Goal: Task Accomplishment & Management: Use online tool/utility

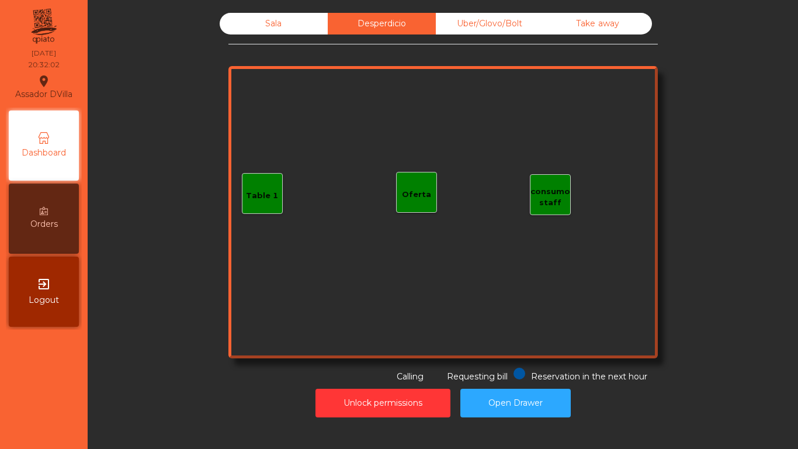
click at [477, 29] on div "Uber/Glovo/Bolt" at bounding box center [490, 24] width 108 height 22
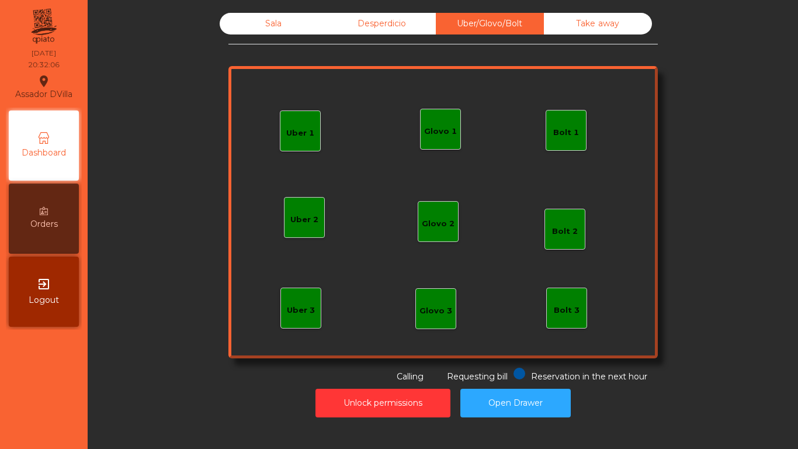
click at [446, 135] on div "Glovo 1" at bounding box center [440, 132] width 33 height 12
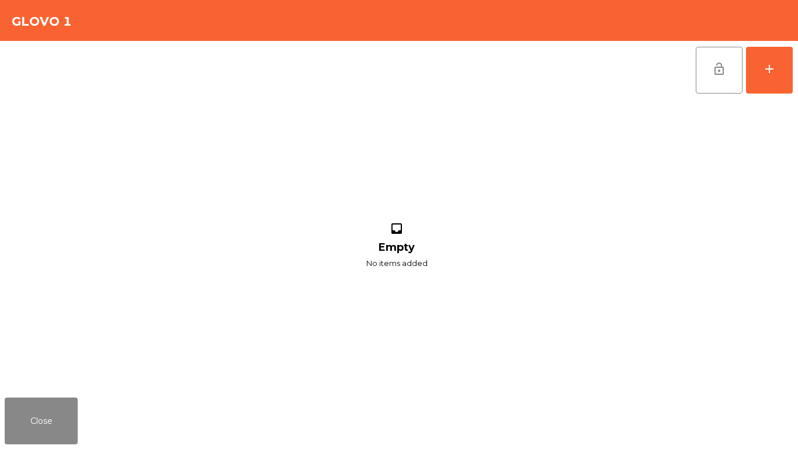
click at [794, 68] on div "lock_open add inbox Empty No items added" at bounding box center [399, 217] width 798 height 352
click at [782, 70] on button "add" at bounding box center [769, 70] width 47 height 47
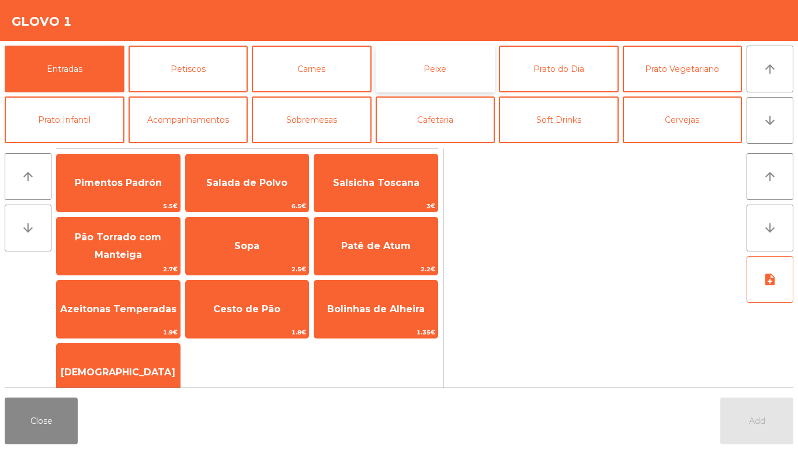
click at [431, 63] on button "Peixe" at bounding box center [436, 69] width 120 height 47
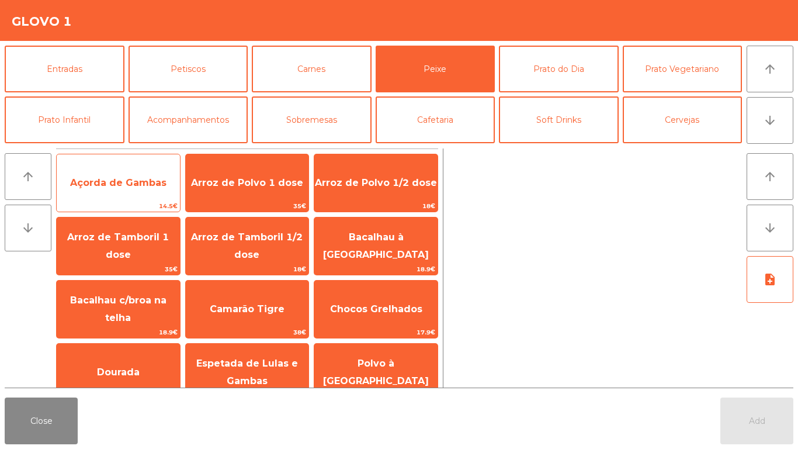
click at [120, 186] on span "Açorda de Gambas" at bounding box center [118, 182] width 96 height 11
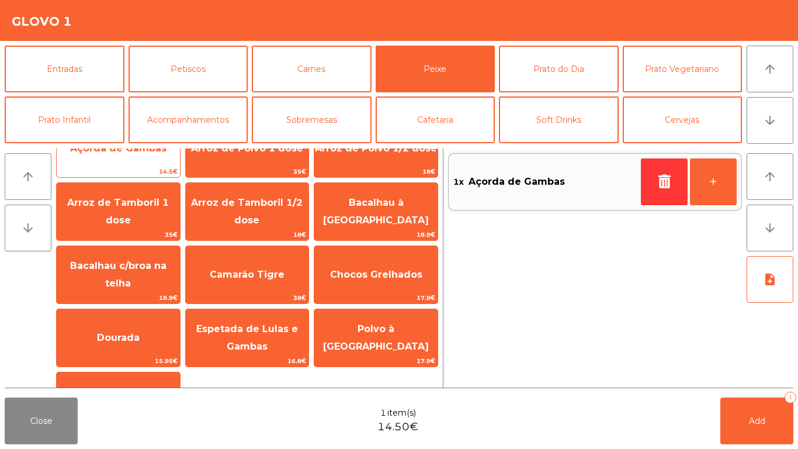
scroll to position [44, 0]
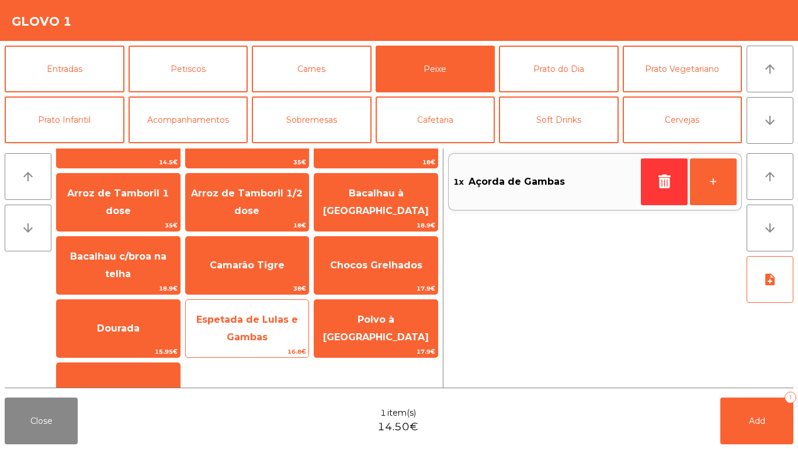
click at [261, 324] on span "Espetada de Lulas e Gambas" at bounding box center [247, 328] width 102 height 29
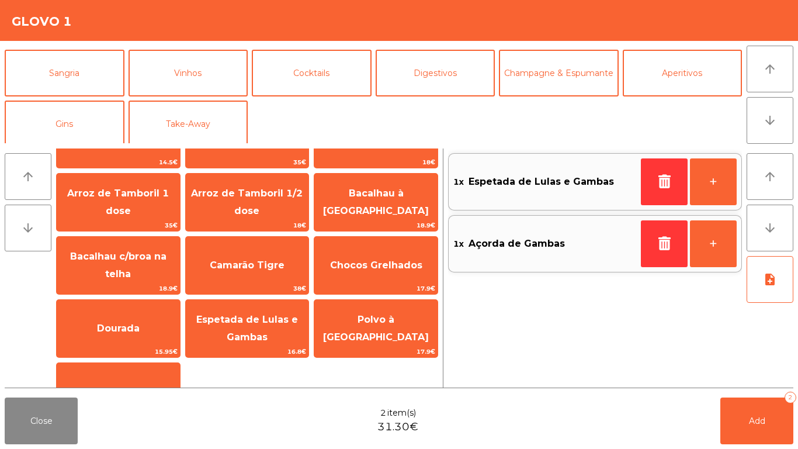
click at [501, 122] on div "Entradas Petiscos [PERSON_NAME] Peixe [GEOGRAPHIC_DATA] do Dia Prato Vegetarian…" at bounding box center [373, 95] width 737 height 98
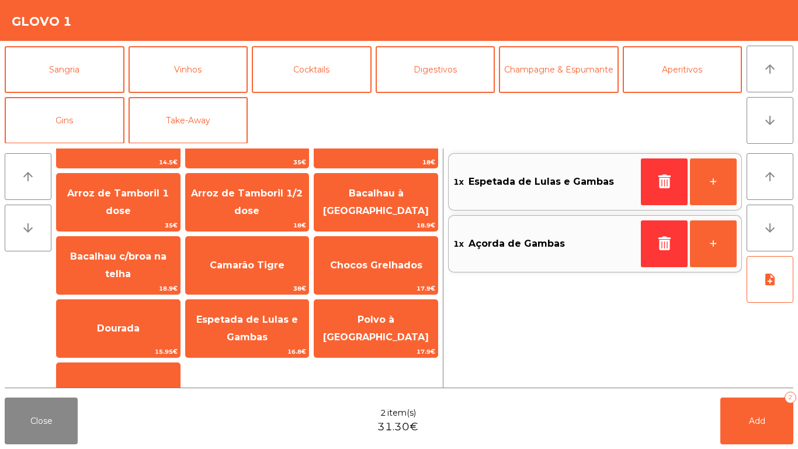
scroll to position [102, 0]
click at [197, 120] on button "Take-Away" at bounding box center [189, 119] width 120 height 47
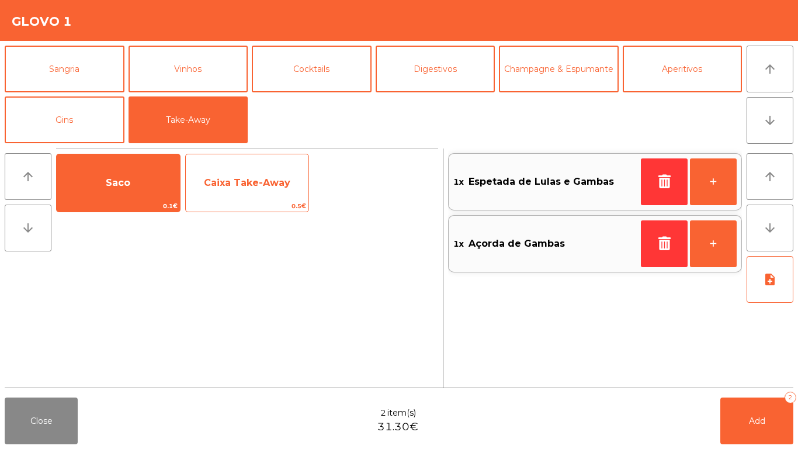
click at [240, 183] on span "Caixa Take-Away" at bounding box center [247, 182] width 86 height 11
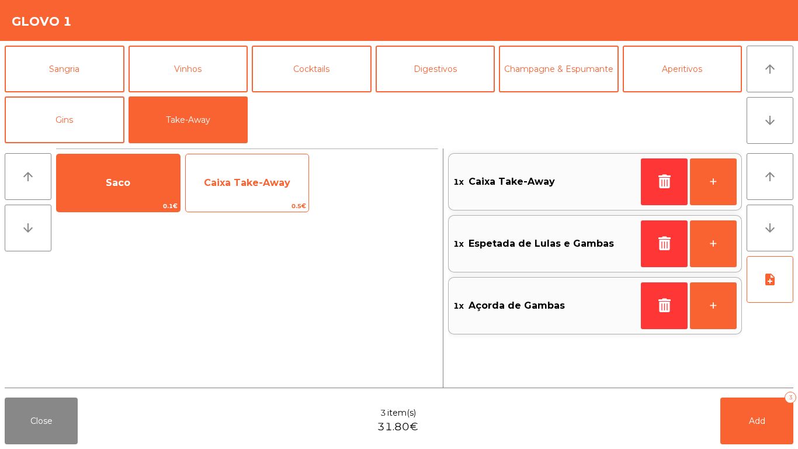
click at [249, 182] on span "Caixa Take-Away" at bounding box center [247, 182] width 86 height 11
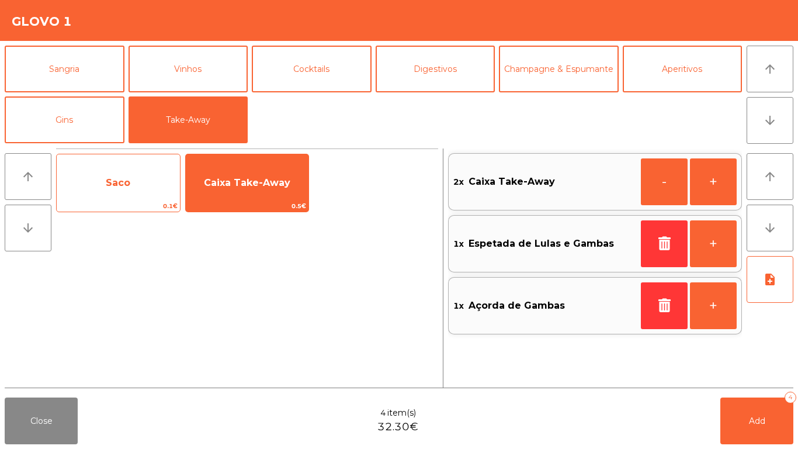
click at [119, 171] on span "Saco" at bounding box center [118, 183] width 123 height 32
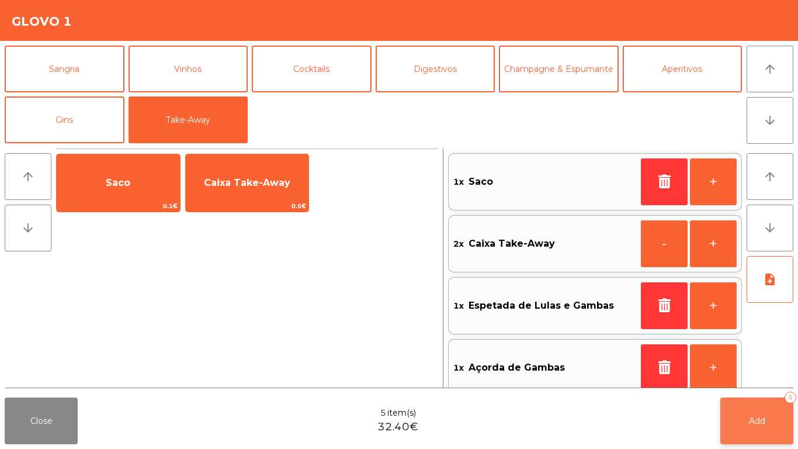
click at [775, 415] on button "Add 5" at bounding box center [757, 420] width 73 height 47
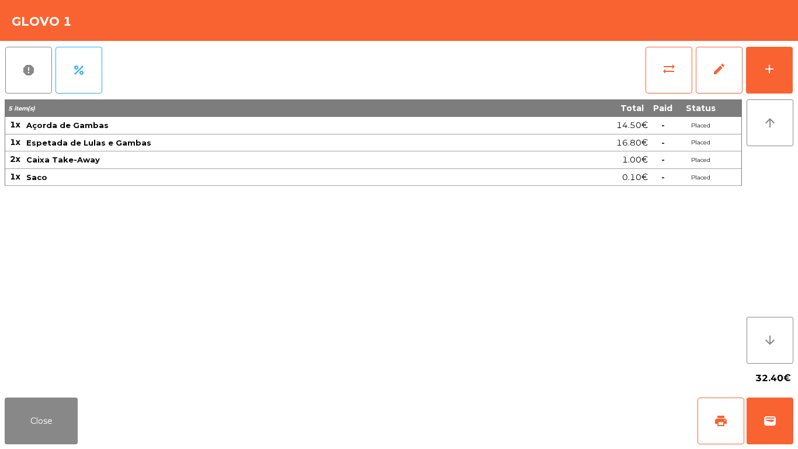
click at [22, 446] on div "Close print wallet" at bounding box center [399, 421] width 798 height 56
click at [23, 447] on div "Close print wallet" at bounding box center [399, 421] width 798 height 56
click at [39, 423] on button "Close" at bounding box center [41, 420] width 73 height 47
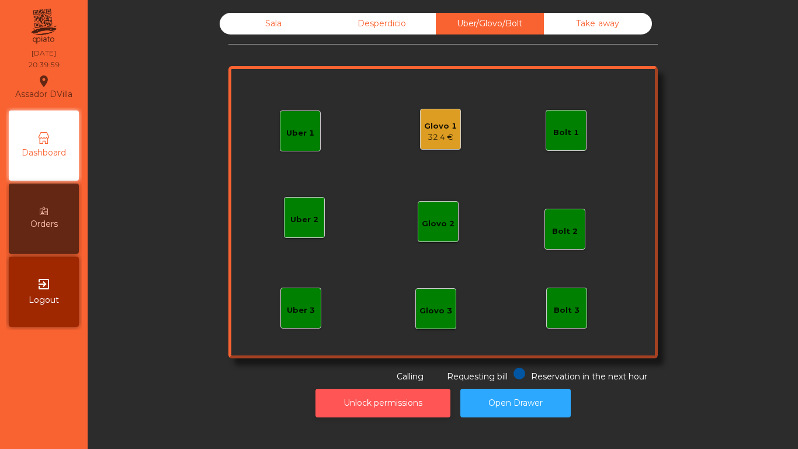
click at [338, 412] on button "Unlock permissions" at bounding box center [383, 403] width 135 height 29
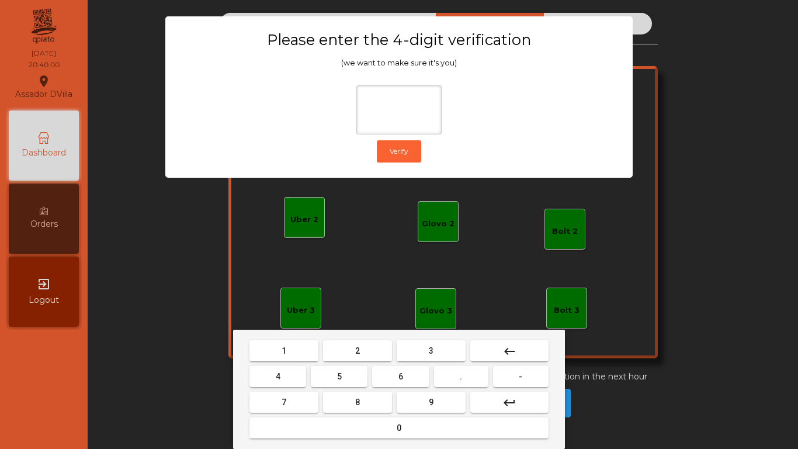
click at [349, 341] on button "2" at bounding box center [357, 350] width 69 height 21
click at [285, 370] on button "4" at bounding box center [278, 376] width 57 height 21
drag, startPoint x: 389, startPoint y: 372, endPoint x: 431, endPoint y: 394, distance: 48.1
click at [408, 382] on button "6" at bounding box center [400, 376] width 57 height 21
click at [434, 402] on button "9" at bounding box center [431, 402] width 69 height 21
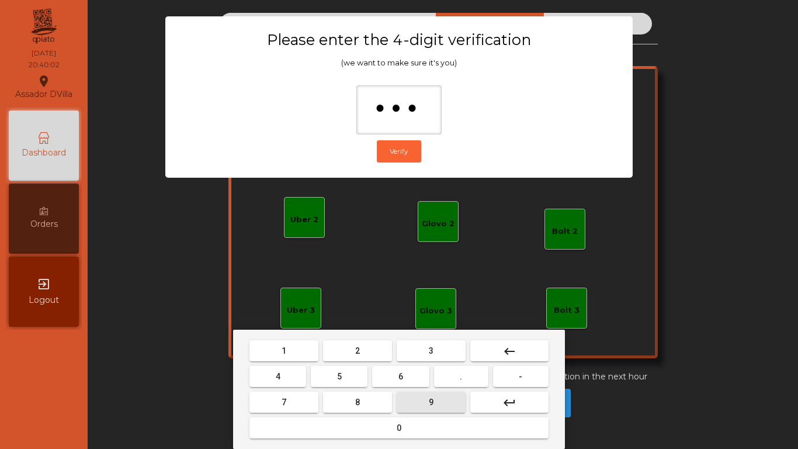
type input "****"
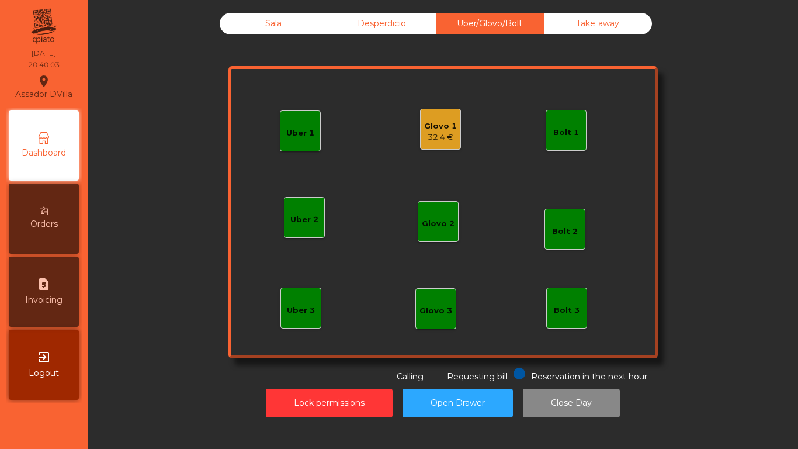
click at [446, 127] on div "Glovo 1" at bounding box center [440, 126] width 33 height 12
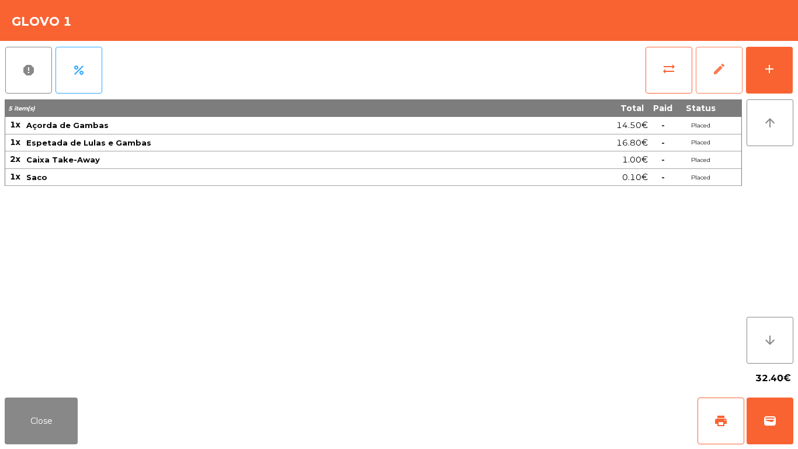
click at [726, 59] on button "edit" at bounding box center [719, 70] width 47 height 47
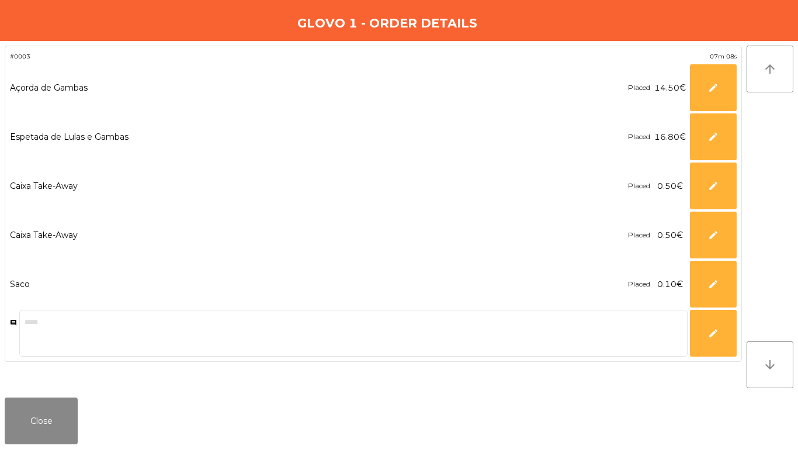
click at [690, 89] on div "Placed 14.50€ **** edit" at bounding box center [682, 87] width 109 height 47
click at [701, 89] on button "edit" at bounding box center [713, 87] width 47 height 47
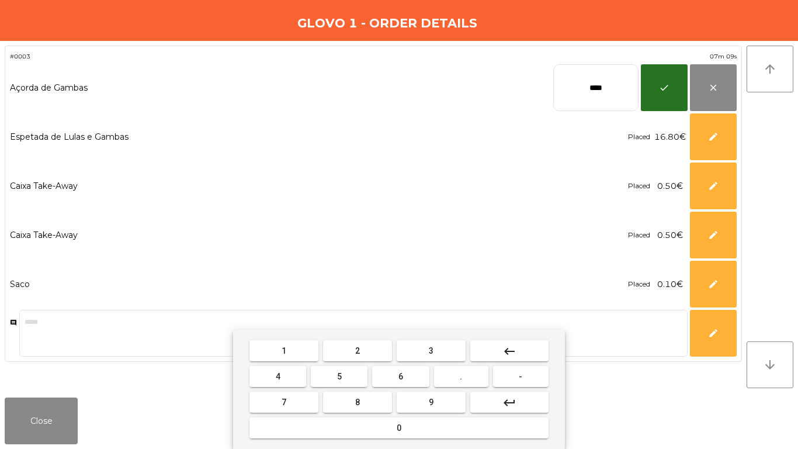
click at [589, 88] on input "****" at bounding box center [595, 87] width 85 height 47
type input "****"
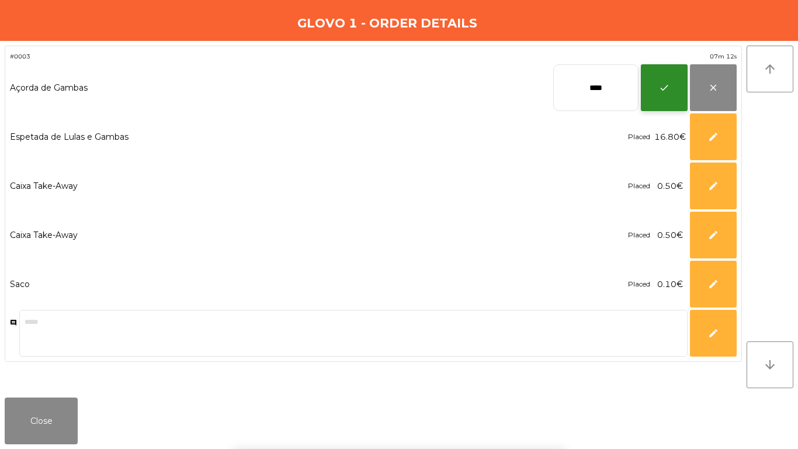
click at [664, 82] on button "check" at bounding box center [664, 87] width 47 height 47
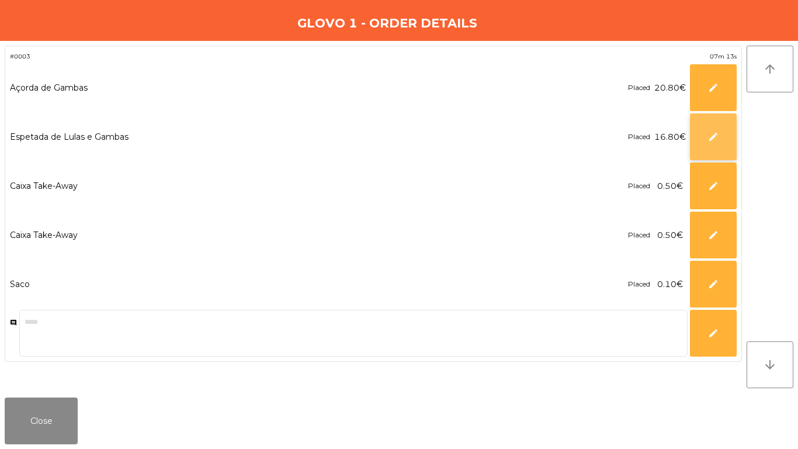
click at [716, 137] on span "edit" at bounding box center [713, 136] width 11 height 11
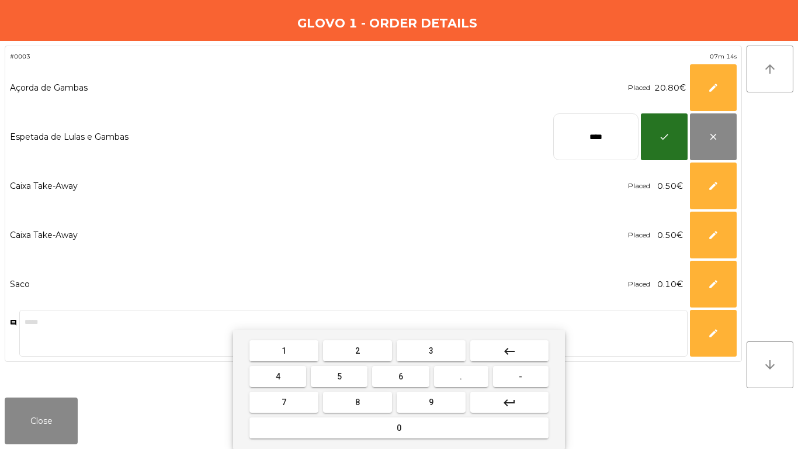
click at [621, 130] on input "****" at bounding box center [595, 136] width 85 height 47
type input "*****"
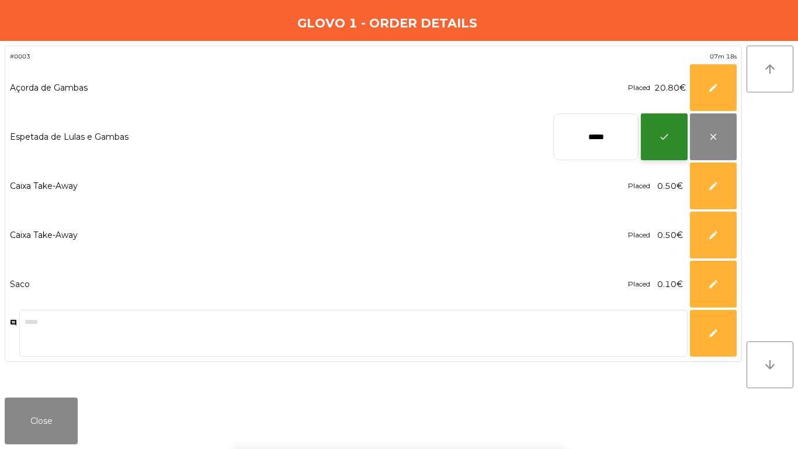
click at [671, 153] on button "check" at bounding box center [664, 136] width 47 height 47
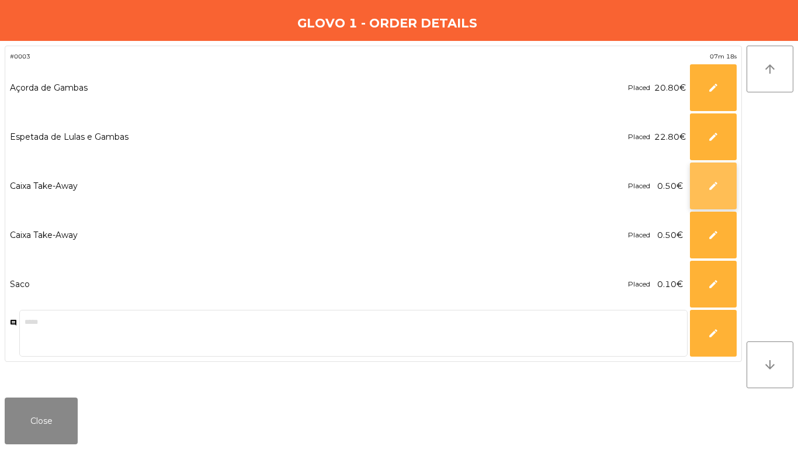
click at [701, 188] on button "edit" at bounding box center [713, 185] width 47 height 47
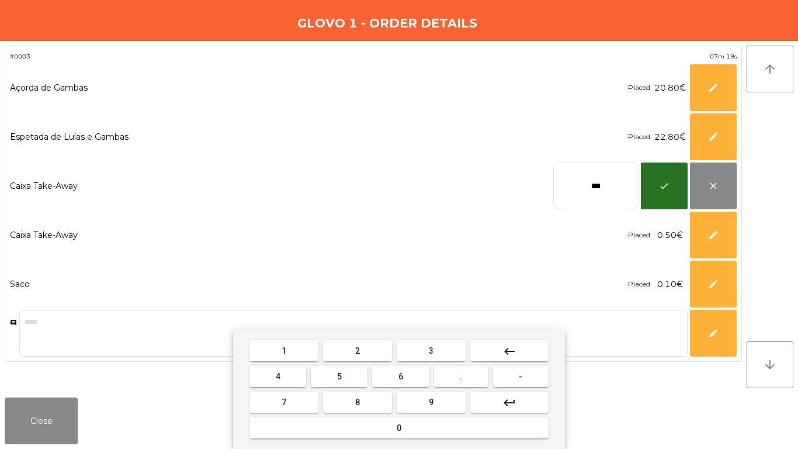
click at [620, 182] on input "***" at bounding box center [595, 185] width 85 height 47
type input "****"
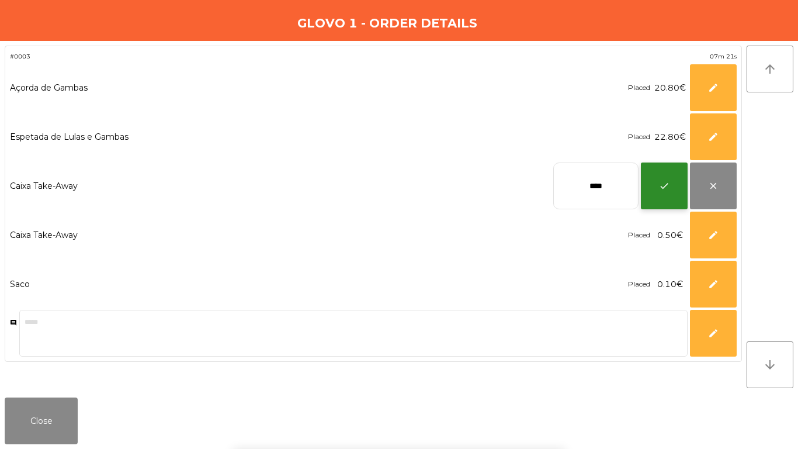
click at [680, 179] on button "check" at bounding box center [664, 185] width 47 height 47
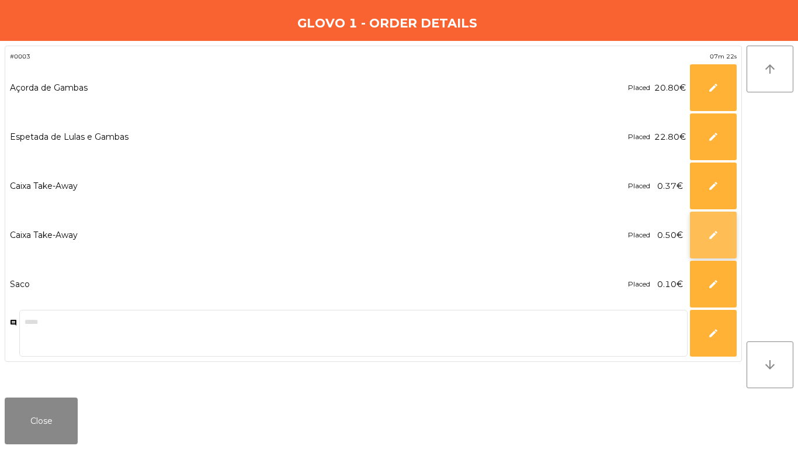
click at [713, 236] on span "edit" at bounding box center [713, 235] width 11 height 11
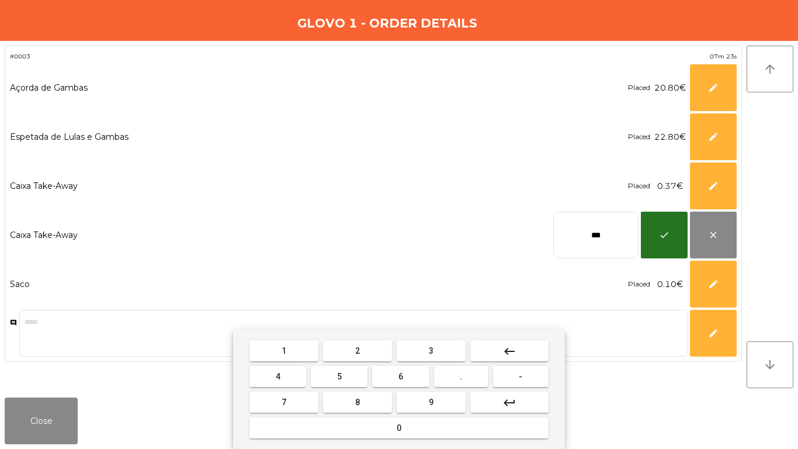
click at [610, 226] on input "***" at bounding box center [595, 235] width 85 height 47
type input "****"
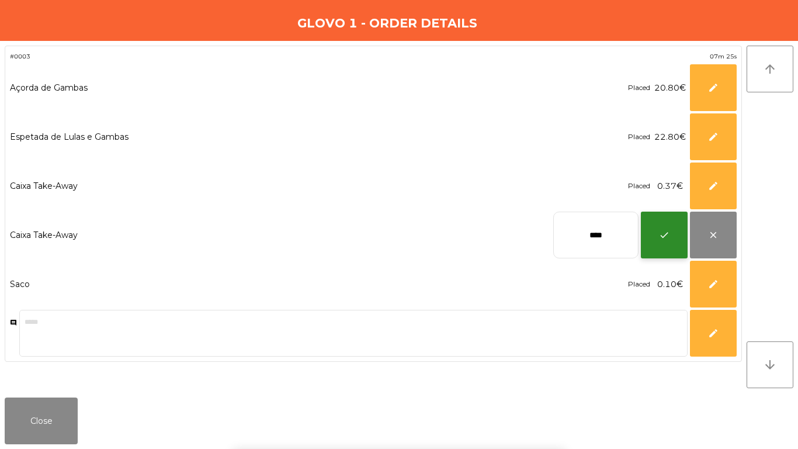
click at [663, 238] on span "check" at bounding box center [664, 235] width 11 height 11
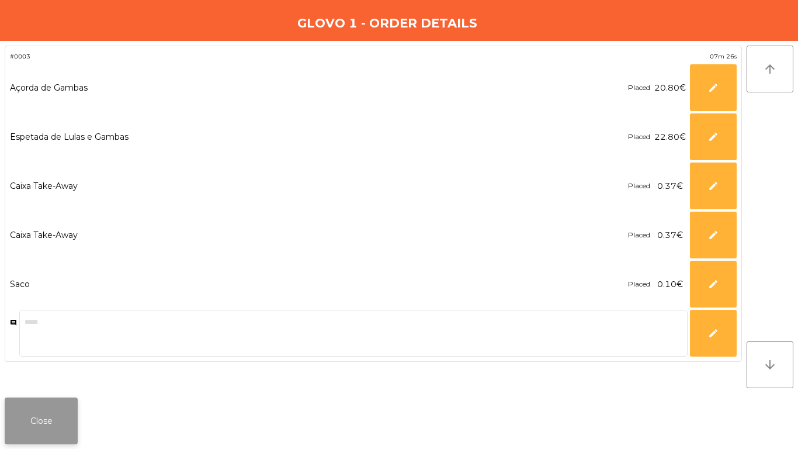
click at [71, 417] on button "Close" at bounding box center [41, 420] width 73 height 47
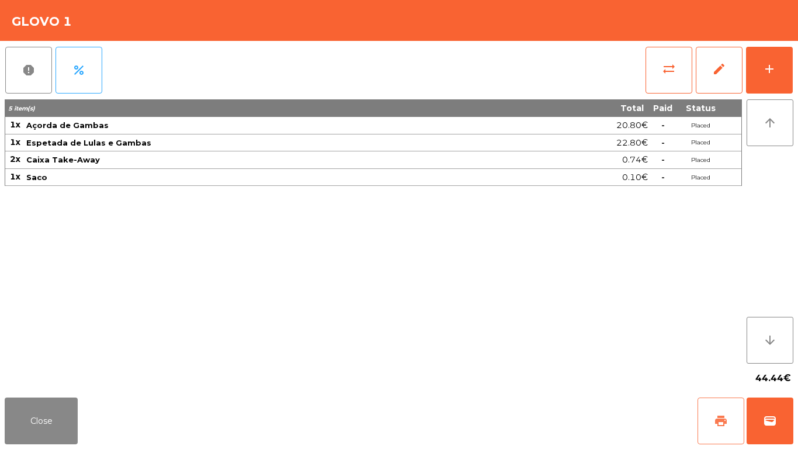
click at [726, 431] on button "print" at bounding box center [721, 420] width 47 height 47
click at [765, 424] on span "wallet" at bounding box center [770, 421] width 14 height 14
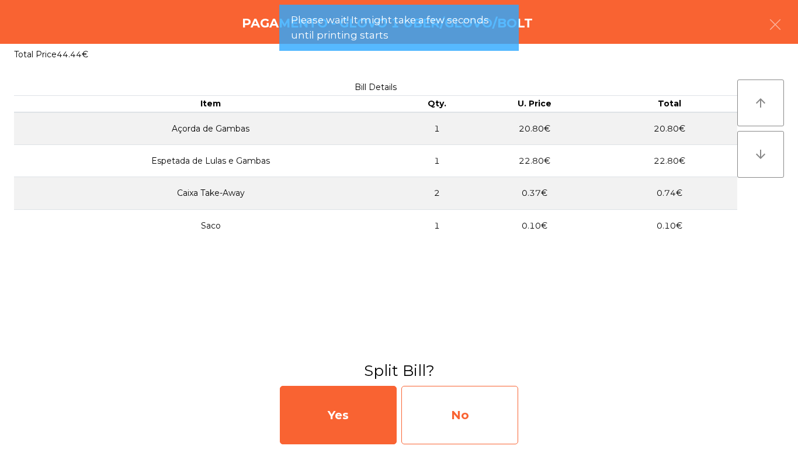
click at [497, 417] on div "No" at bounding box center [459, 415] width 117 height 58
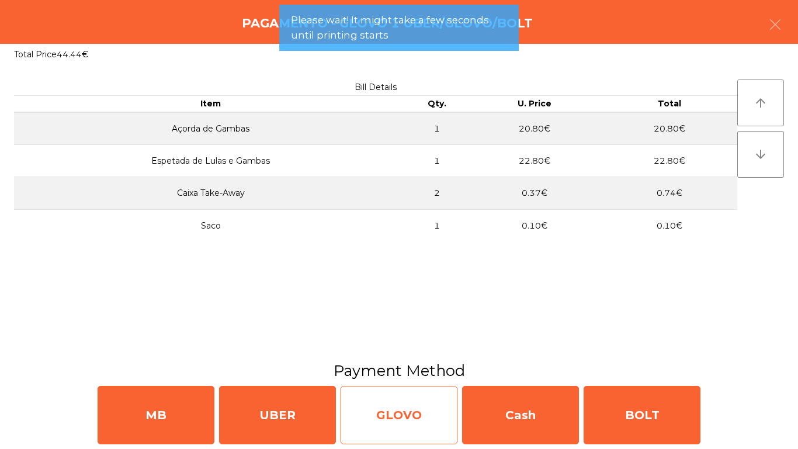
click at [365, 417] on div "GLOVO" at bounding box center [399, 415] width 117 height 58
select select "**"
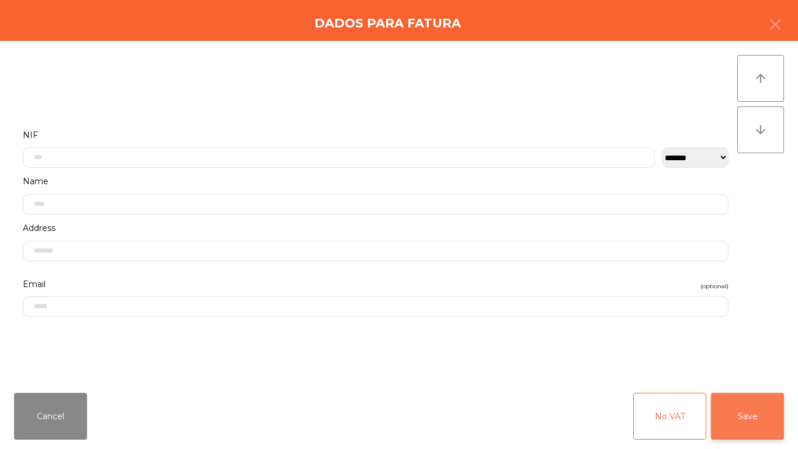
click at [763, 406] on button "Save" at bounding box center [747, 416] width 73 height 47
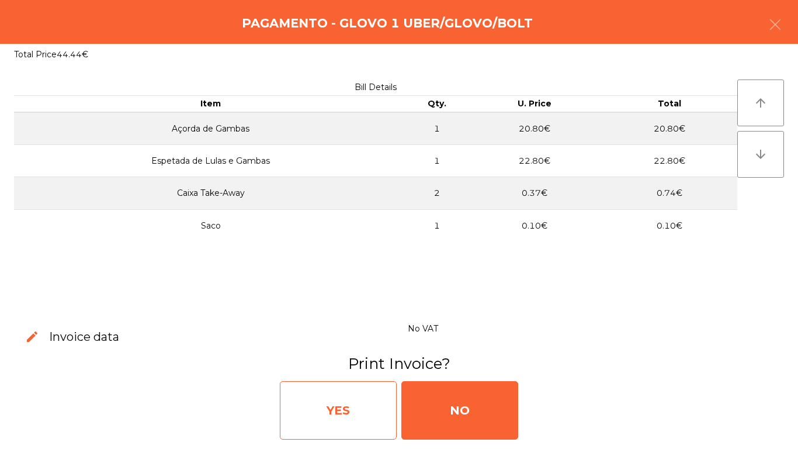
click at [344, 419] on div "YES" at bounding box center [338, 410] width 117 height 58
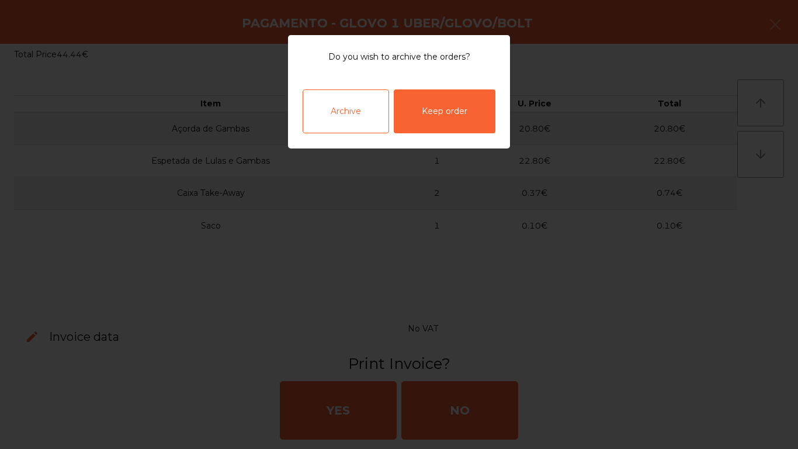
click at [356, 99] on div "Archive" at bounding box center [346, 111] width 86 height 44
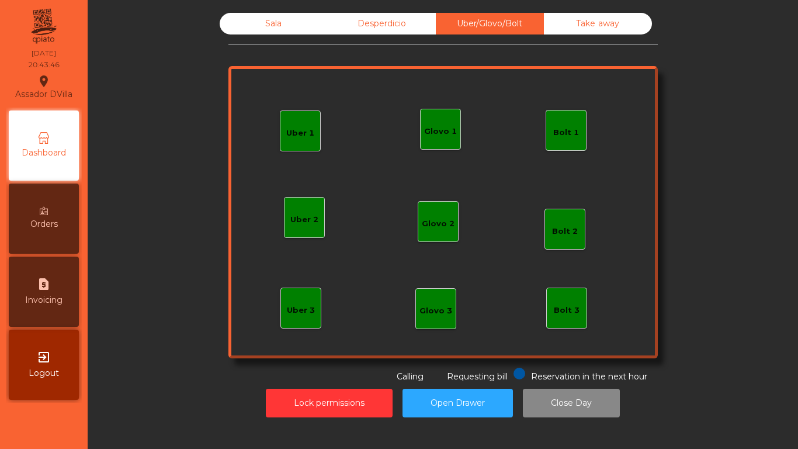
click at [225, 30] on div "Sala" at bounding box center [274, 24] width 108 height 22
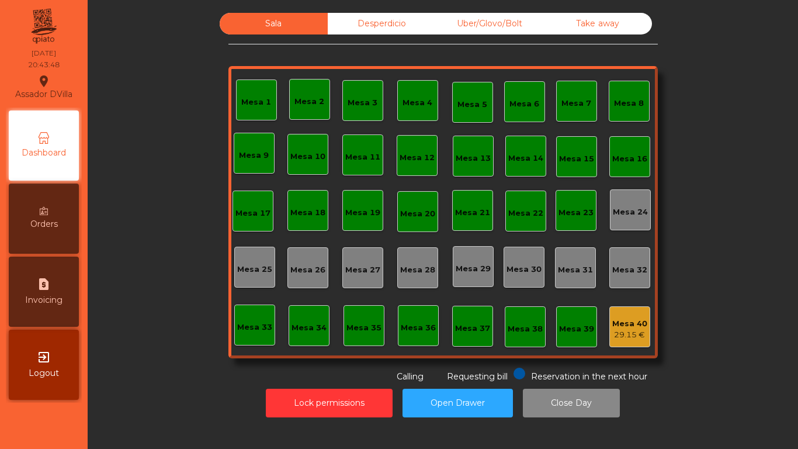
click at [315, 209] on div "Mesa 18" at bounding box center [307, 213] width 35 height 12
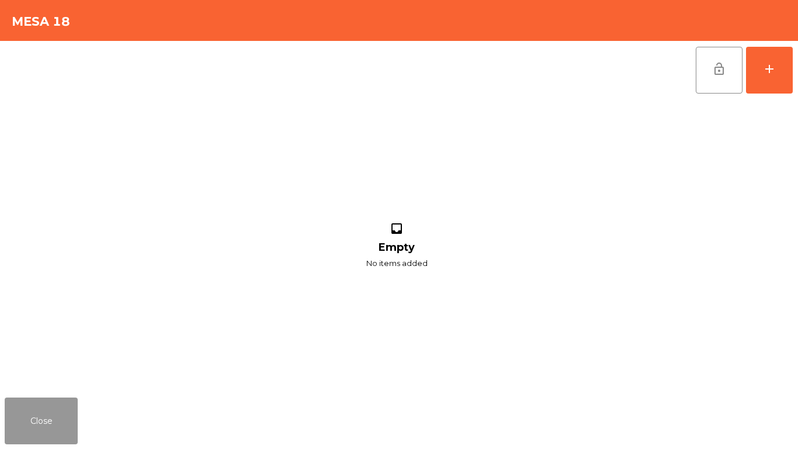
drag, startPoint x: 29, startPoint y: 418, endPoint x: 51, endPoint y: 404, distance: 25.5
click at [39, 413] on button "Close" at bounding box center [41, 420] width 73 height 47
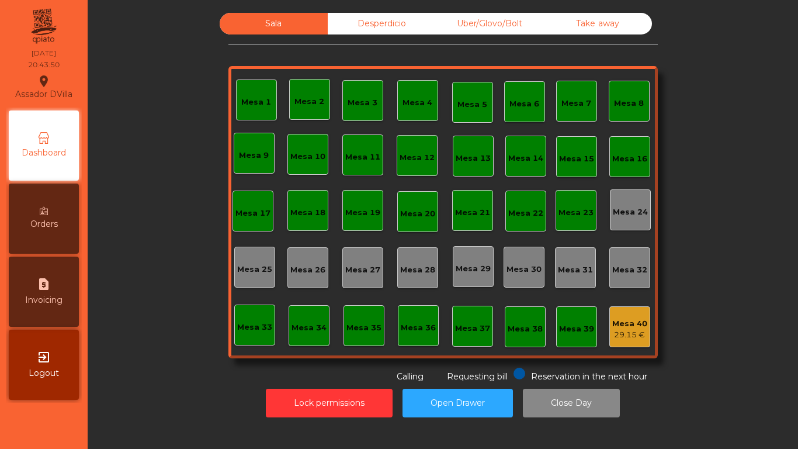
click at [461, 205] on div "Mesa 21" at bounding box center [472, 210] width 35 height 16
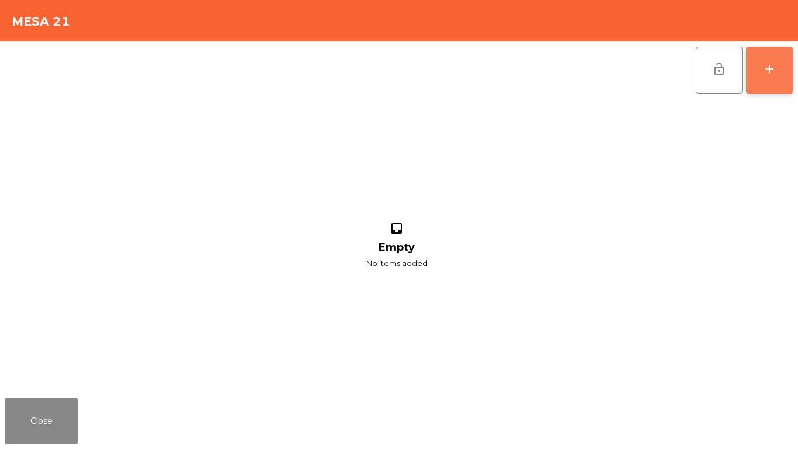
click at [781, 63] on button "add" at bounding box center [769, 70] width 47 height 47
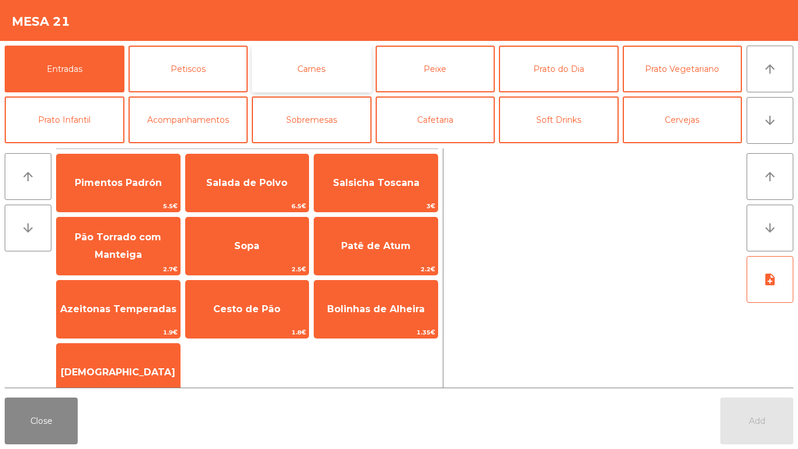
click at [317, 74] on button "Carnes" at bounding box center [312, 69] width 120 height 47
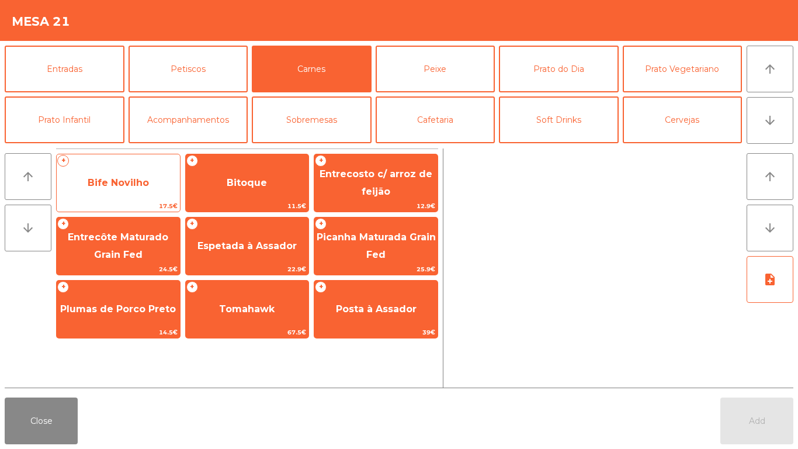
click at [147, 188] on span "Bife Novilho" at bounding box center [118, 183] width 123 height 32
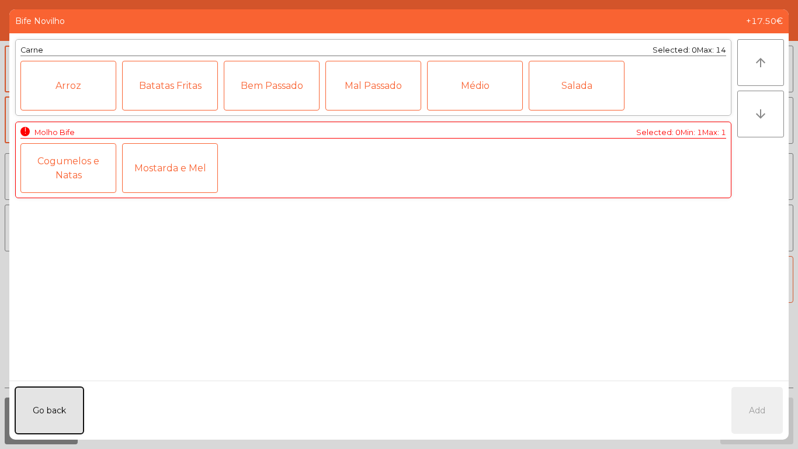
drag, startPoint x: 75, startPoint y: 414, endPoint x: 262, endPoint y: 190, distance: 291.7
click at [75, 411] on button "Go back" at bounding box center [49, 410] width 68 height 47
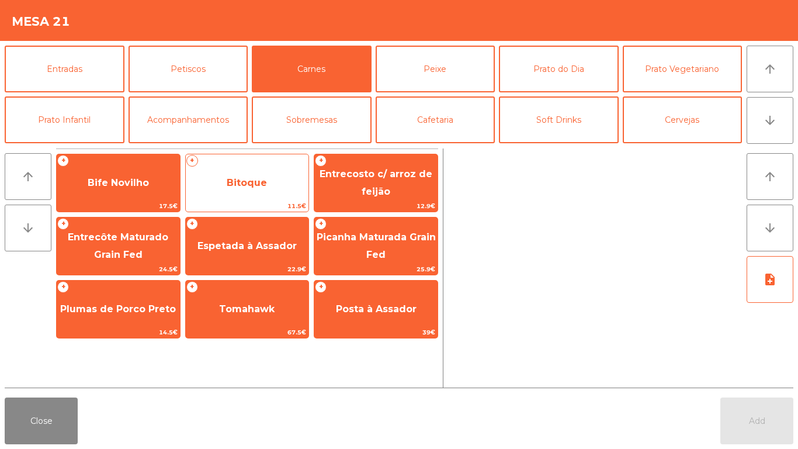
click at [279, 169] on span "Bitoque" at bounding box center [247, 183] width 123 height 32
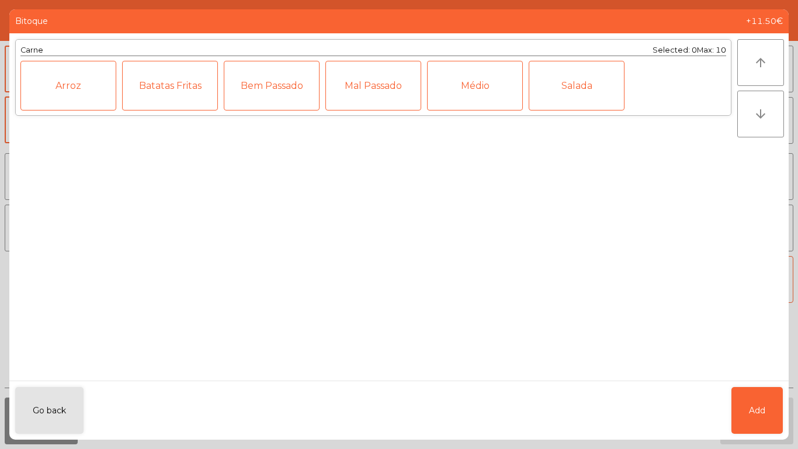
click at [445, 93] on div "Médio" at bounding box center [475, 86] width 96 height 50
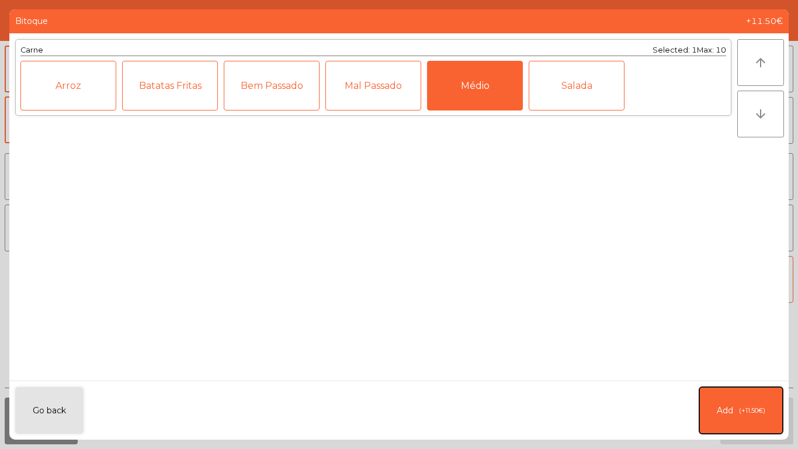
click at [708, 408] on button "Add (+11.50€)" at bounding box center [741, 410] width 84 height 47
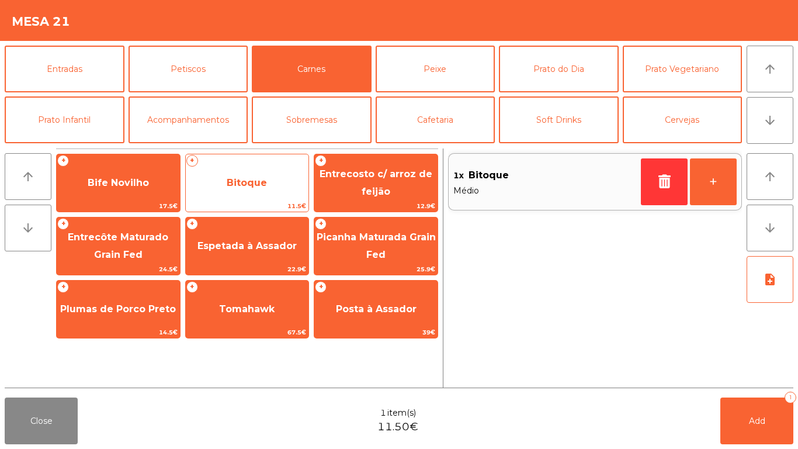
click at [262, 186] on span "Bitoque" at bounding box center [247, 183] width 123 height 32
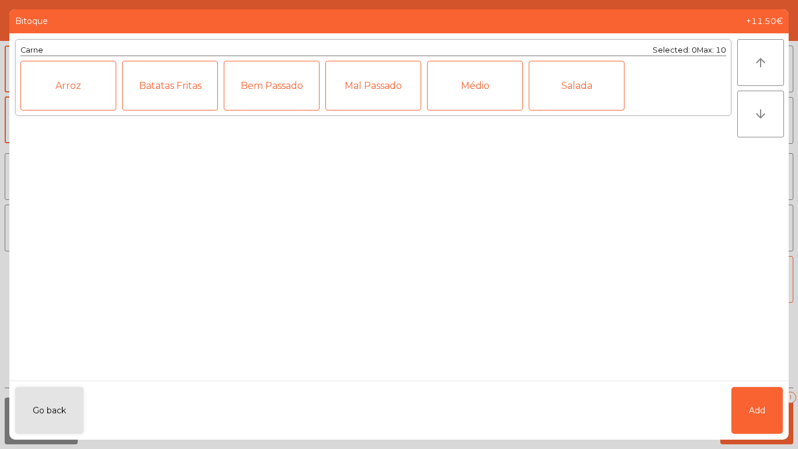
click at [512, 89] on div "Médio" at bounding box center [475, 86] width 96 height 50
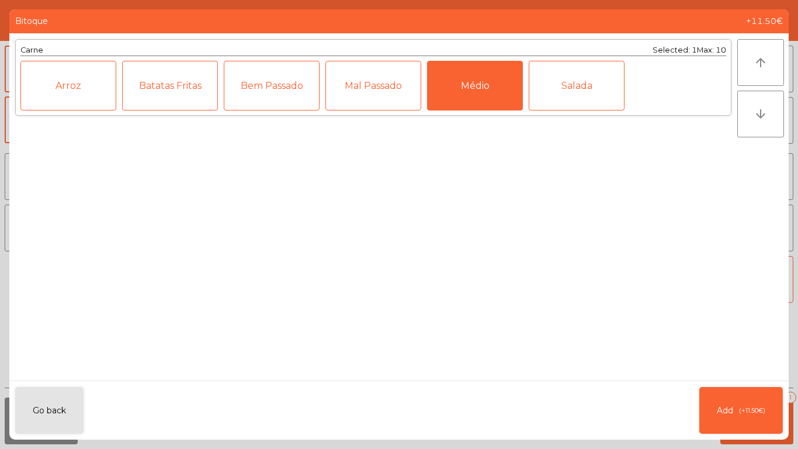
click at [413, 96] on div "Mal Passado" at bounding box center [373, 86] width 96 height 50
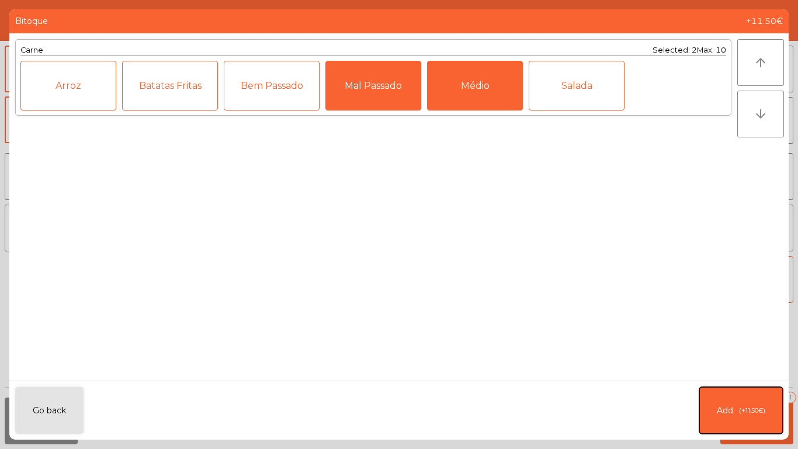
click at [745, 410] on span "(+11.50€)" at bounding box center [752, 411] width 26 height 10
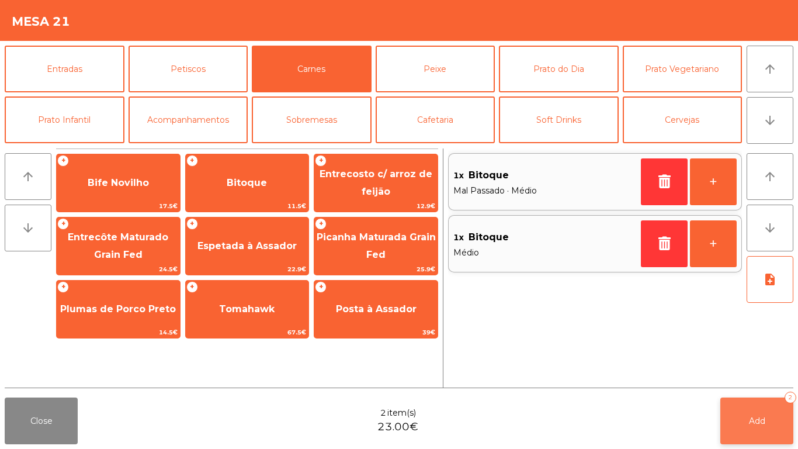
click at [746, 411] on button "Add 2" at bounding box center [757, 420] width 73 height 47
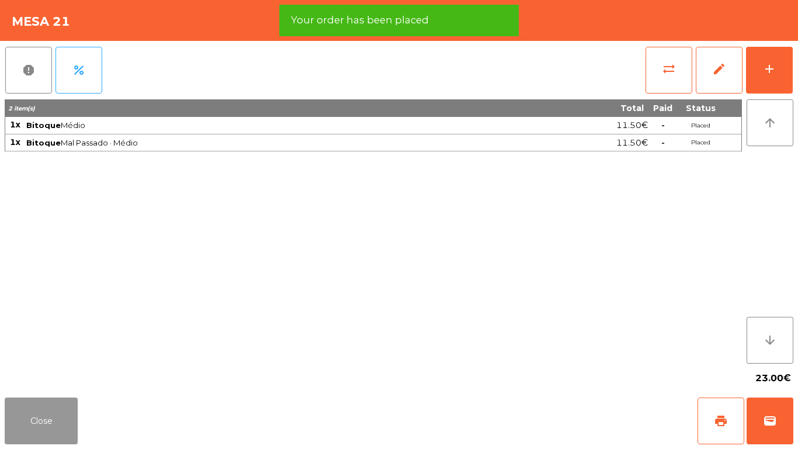
click at [46, 437] on button "Close" at bounding box center [41, 420] width 73 height 47
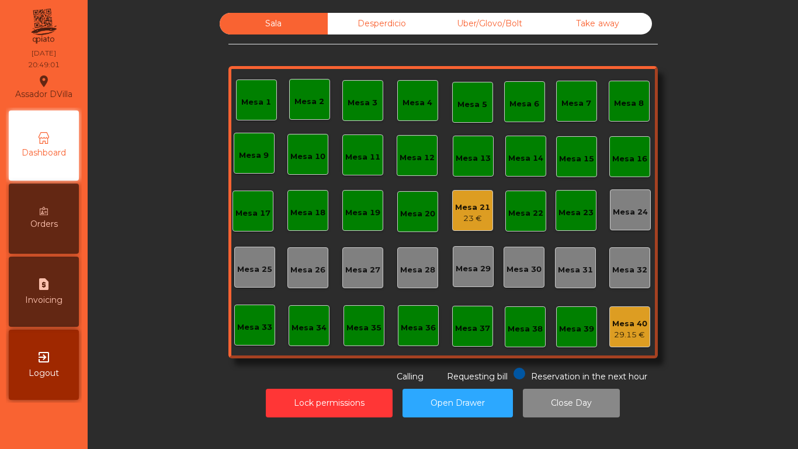
click at [465, 212] on div "Mesa 21" at bounding box center [472, 208] width 35 height 12
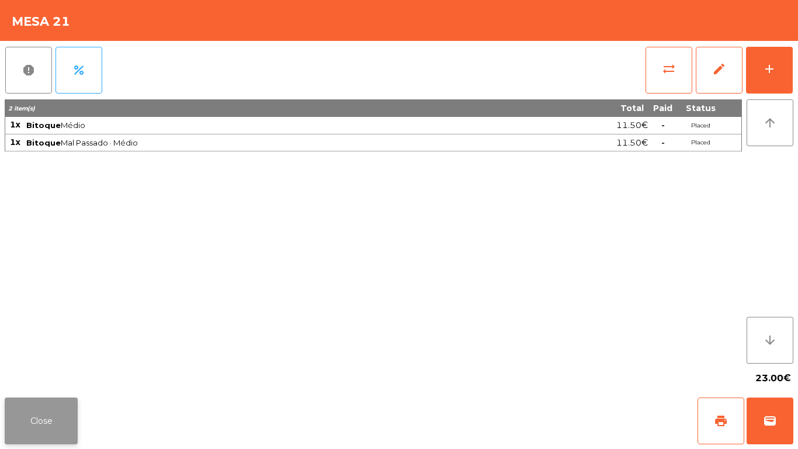
click at [33, 413] on button "Close" at bounding box center [41, 420] width 73 height 47
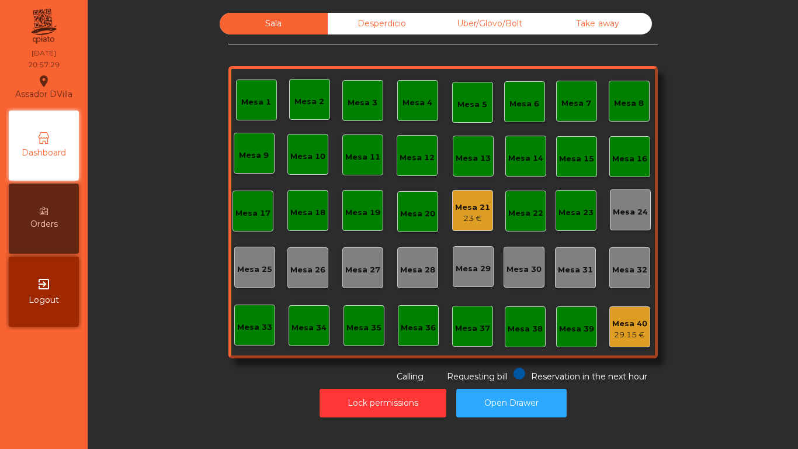
click at [460, 208] on div "Mesa 21" at bounding box center [472, 208] width 35 height 12
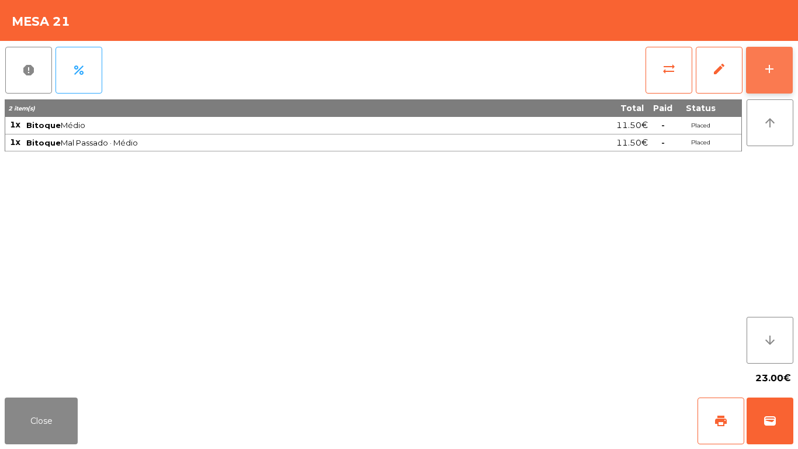
click at [785, 64] on button "add" at bounding box center [769, 70] width 47 height 47
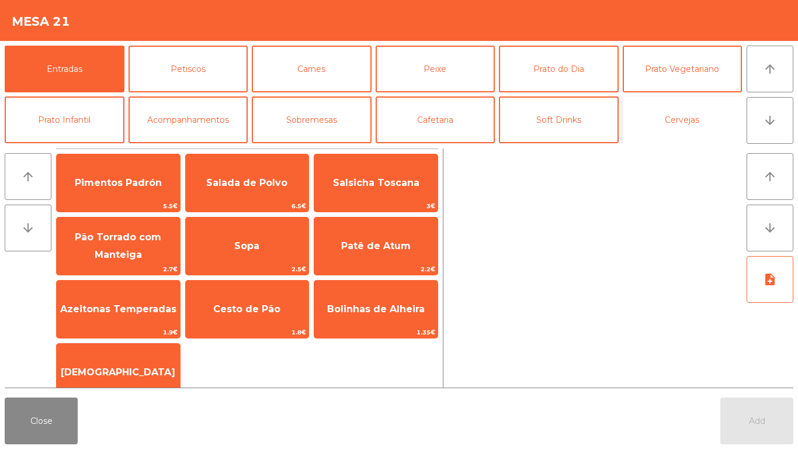
click at [691, 107] on button "Cervejas" at bounding box center [683, 119] width 120 height 47
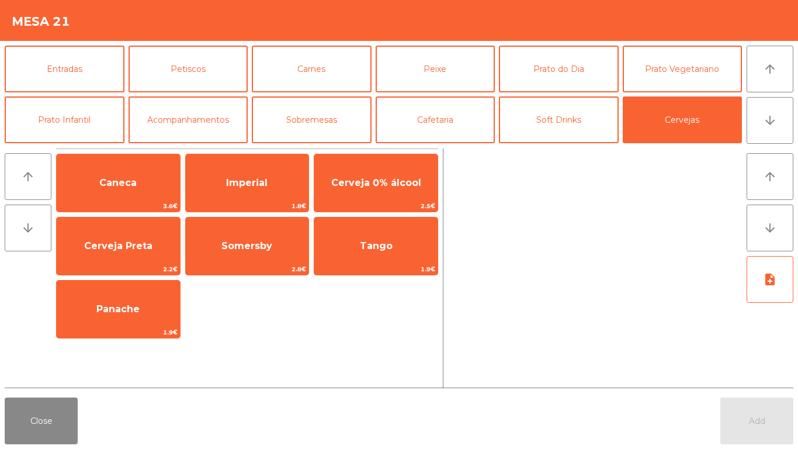
drag, startPoint x: 237, startPoint y: 185, endPoint x: 462, endPoint y: 334, distance: 269.0
click at [239, 185] on span "Imperial" at bounding box center [246, 182] width 41 height 11
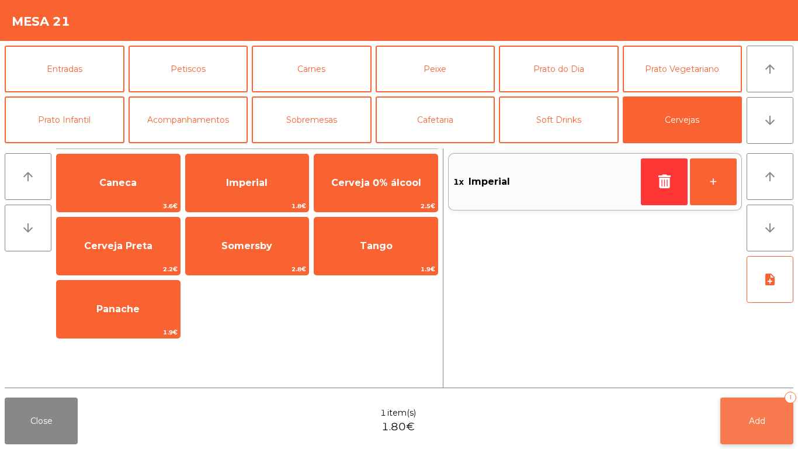
click at [770, 425] on button "Add 1" at bounding box center [757, 420] width 73 height 47
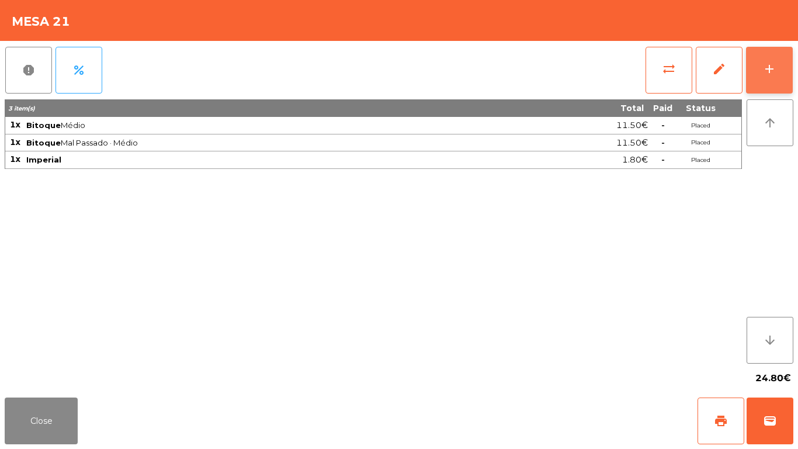
click at [771, 66] on div "add" at bounding box center [770, 69] width 14 height 14
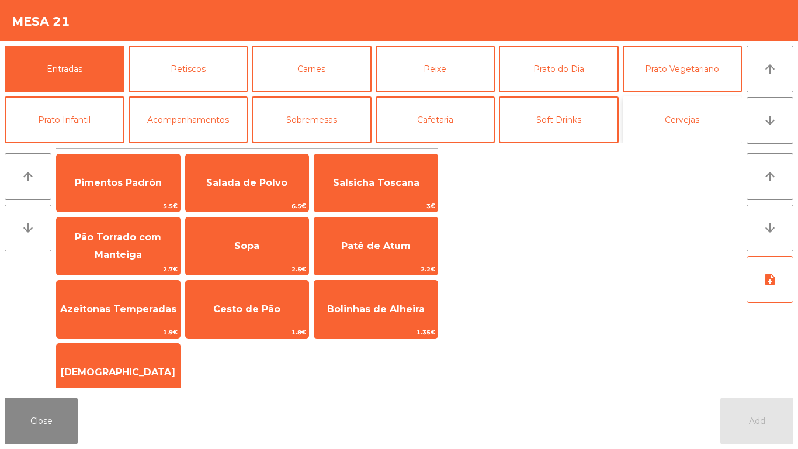
click at [623, 110] on button "Cervejas" at bounding box center [683, 119] width 120 height 47
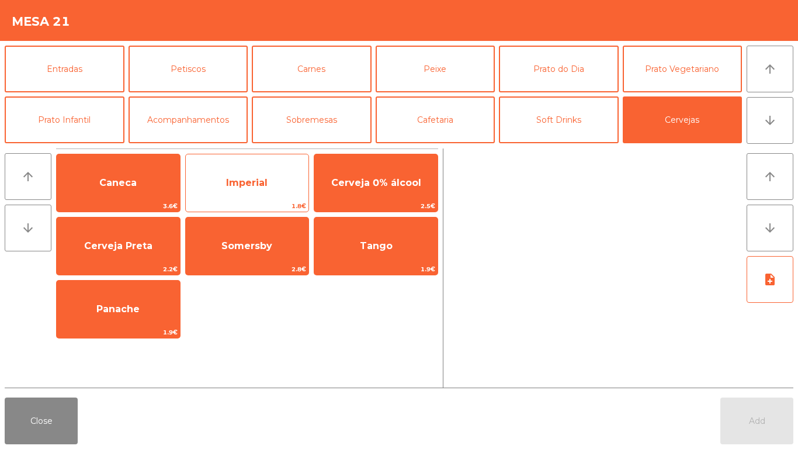
drag, startPoint x: 227, startPoint y: 172, endPoint x: 276, endPoint y: 189, distance: 51.7
click at [228, 172] on span "Imperial" at bounding box center [247, 183] width 123 height 32
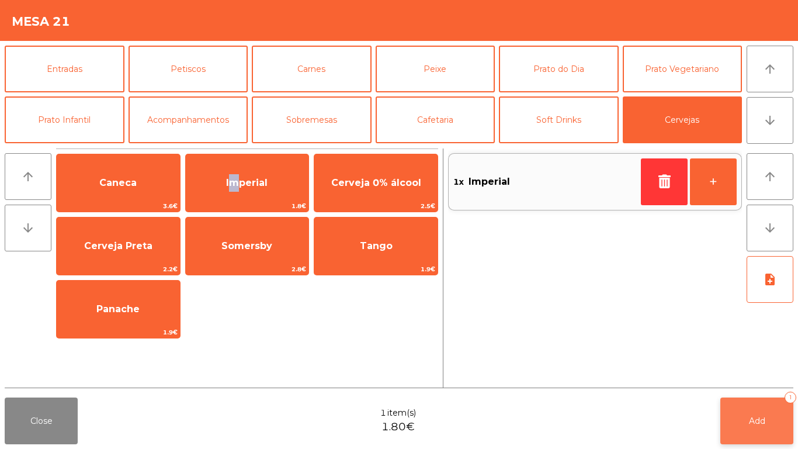
click at [754, 409] on button "Add 1" at bounding box center [757, 420] width 73 height 47
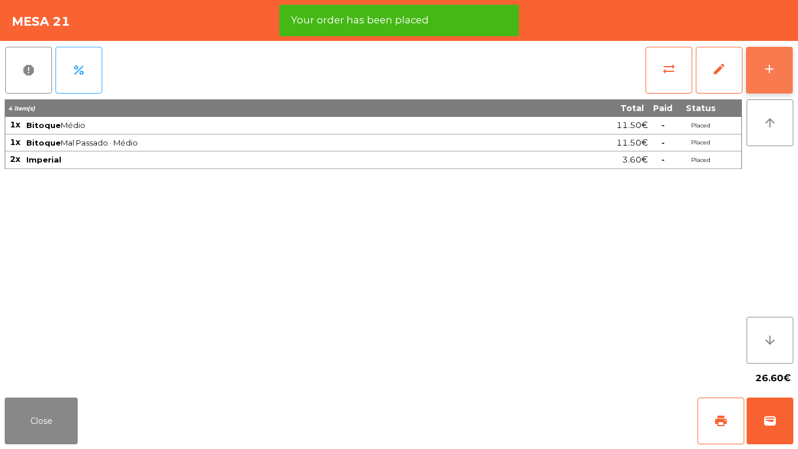
click at [770, 64] on div "add" at bounding box center [770, 69] width 14 height 14
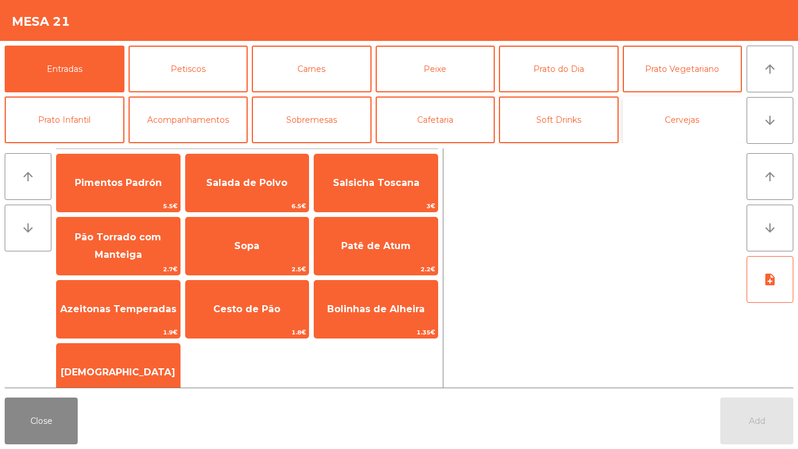
click at [643, 119] on button "Cervejas" at bounding box center [683, 119] width 120 height 47
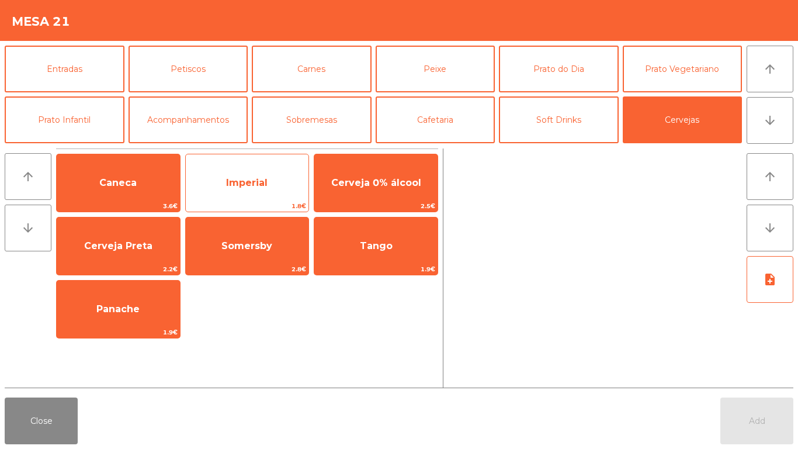
click at [259, 196] on span "Imperial" at bounding box center [247, 183] width 123 height 32
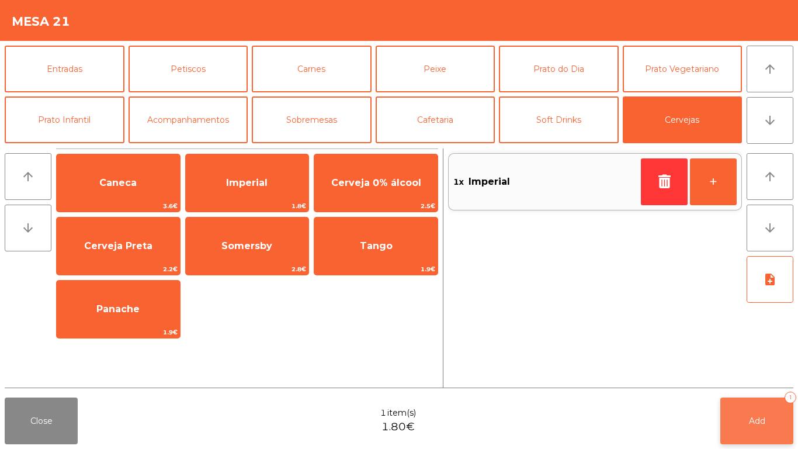
click at [761, 425] on span "Add" at bounding box center [757, 420] width 16 height 11
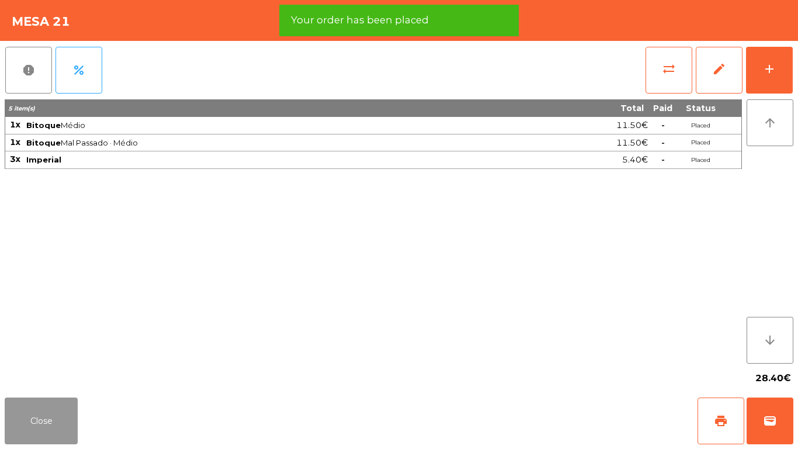
click at [24, 429] on button "Close" at bounding box center [41, 420] width 73 height 47
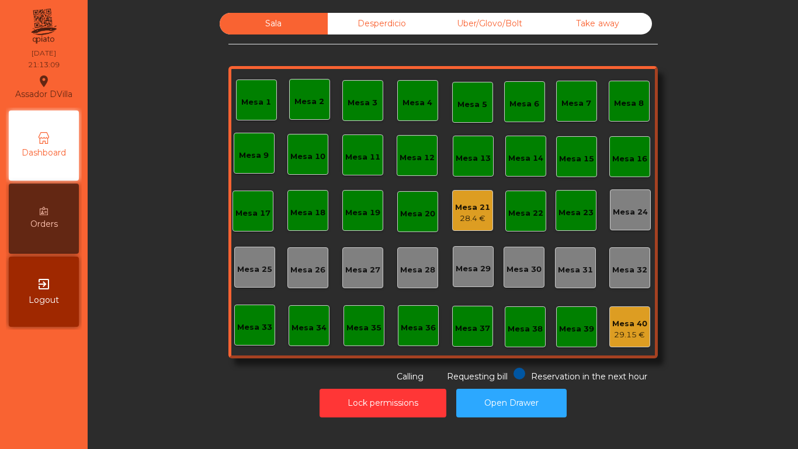
click at [452, 210] on div "Mesa 21 28.4 €" at bounding box center [472, 210] width 41 height 41
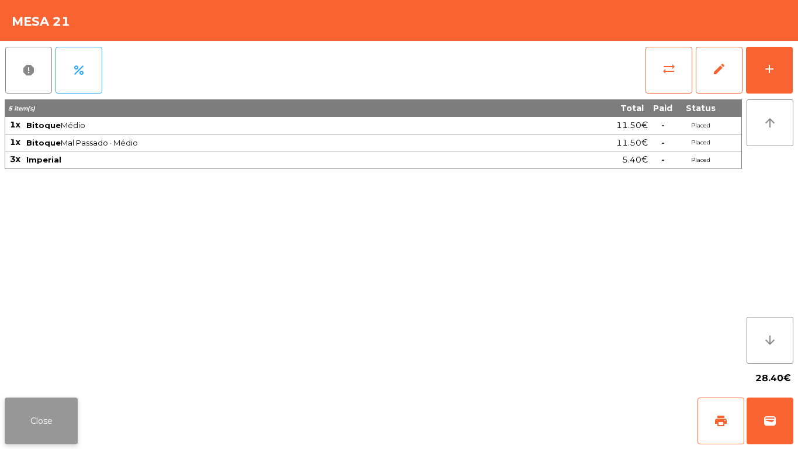
click at [74, 423] on button "Close" at bounding box center [41, 420] width 73 height 47
